Goal: Navigation & Orientation: Find specific page/section

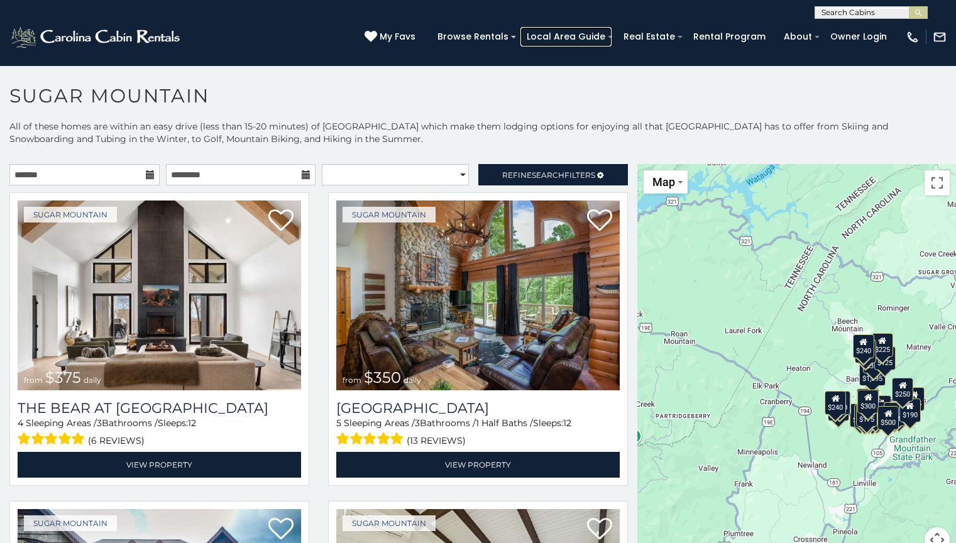
click at [578, 36] on link "Local Area Guide" at bounding box center [565, 36] width 91 height 19
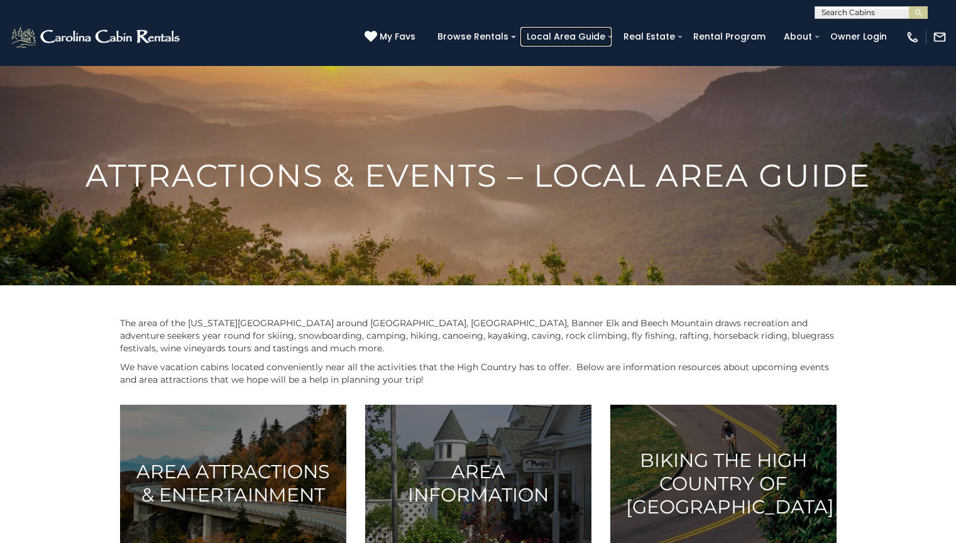
click at [578, 36] on link "Local Area Guide" at bounding box center [565, 36] width 91 height 19
